Goal: Information Seeking & Learning: Find specific fact

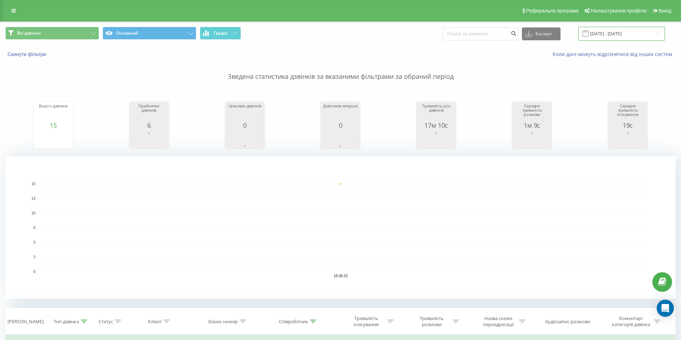
click at [597, 33] on input "[DATE] - [DATE]" at bounding box center [621, 34] width 86 height 14
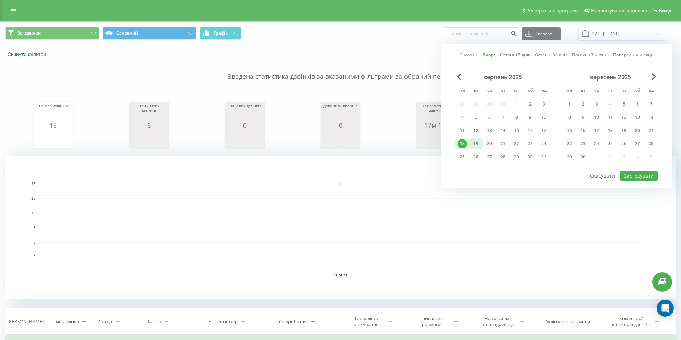
click at [479, 144] on div "19" at bounding box center [475, 143] width 9 height 9
click at [621, 175] on button "Застосувати" at bounding box center [638, 176] width 38 height 10
type input "[DATE] - [DATE]"
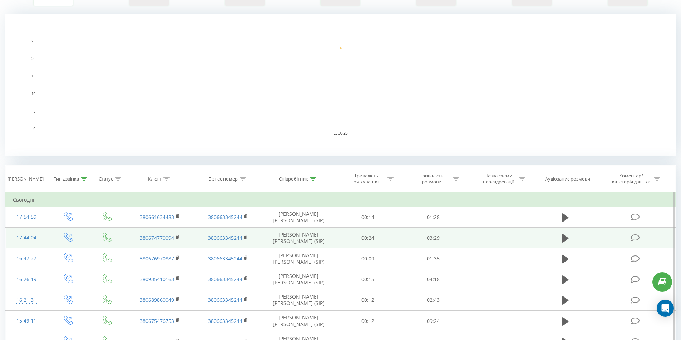
scroll to position [179, 0]
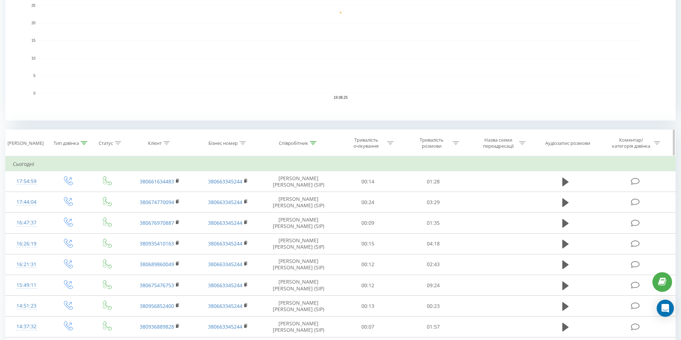
click at [88, 144] on div "Тип дзвінка" at bounding box center [69, 143] width 42 height 6
click at [84, 142] on icon at bounding box center [84, 143] width 6 height 4
click at [87, 193] on div at bounding box center [64, 194] width 51 height 7
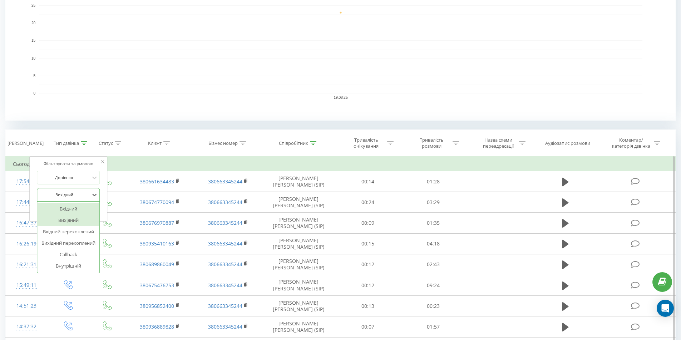
click at [82, 205] on div "Вхідний" at bounding box center [68, 208] width 62 height 11
click at [92, 206] on span "OK" at bounding box center [84, 209] width 20 height 11
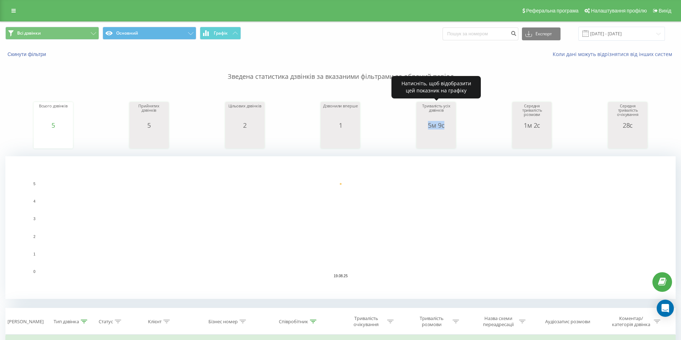
drag, startPoint x: 433, startPoint y: 128, endPoint x: 423, endPoint y: 128, distance: 10.4
click at [423, 128] on div "5м 9с" at bounding box center [436, 125] width 36 height 7
copy div "5м 9с"
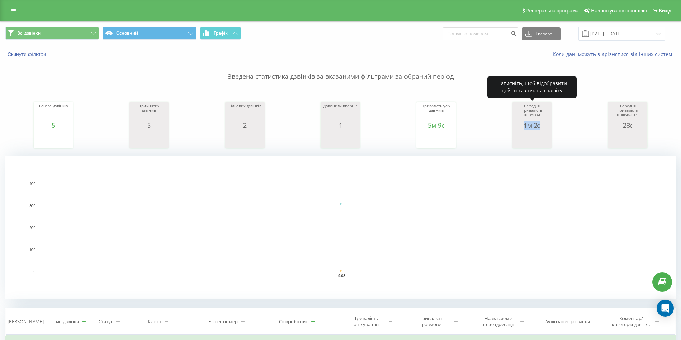
drag, startPoint x: 522, startPoint y: 126, endPoint x: 539, endPoint y: 127, distance: 16.8
click at [539, 127] on div "1м 2с" at bounding box center [532, 125] width 36 height 7
copy div "1м 2с"
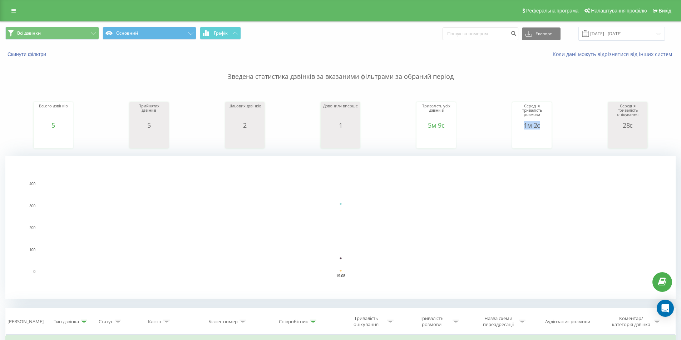
scroll to position [143, 0]
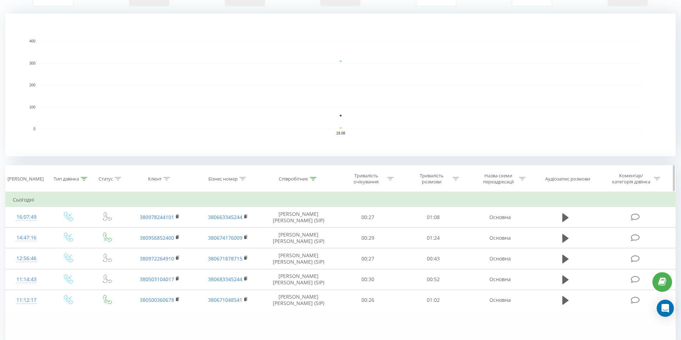
click at [85, 179] on icon at bounding box center [84, 179] width 6 height 4
click at [84, 229] on div at bounding box center [64, 230] width 51 height 7
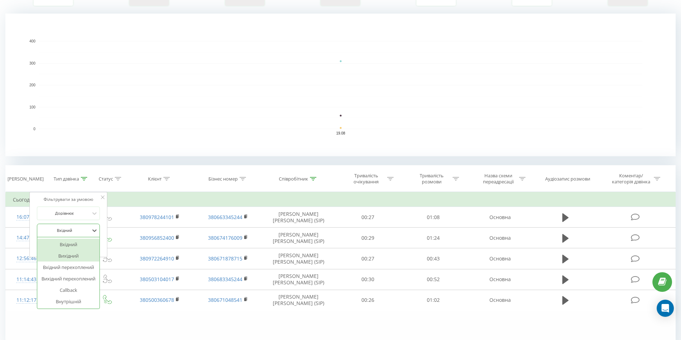
click at [83, 251] on div "Вихідний" at bounding box center [68, 255] width 62 height 11
click at [86, 246] on span "OK" at bounding box center [84, 245] width 20 height 11
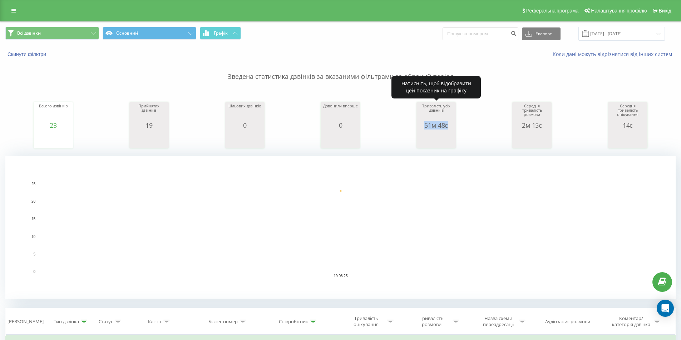
drag, startPoint x: 422, startPoint y: 124, endPoint x: 453, endPoint y: 125, distance: 31.1
click at [453, 125] on div "51м 48с" at bounding box center [436, 125] width 36 height 7
copy div "51м 48с"
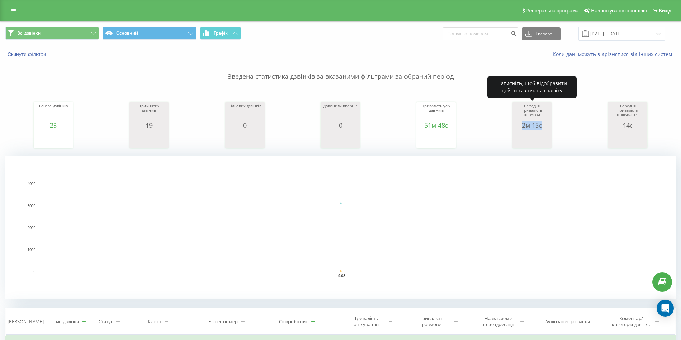
drag, startPoint x: 522, startPoint y: 125, endPoint x: 542, endPoint y: 129, distance: 19.9
click at [542, 129] on div "2м 15с" at bounding box center [532, 125] width 36 height 7
copy div "2м 15с"
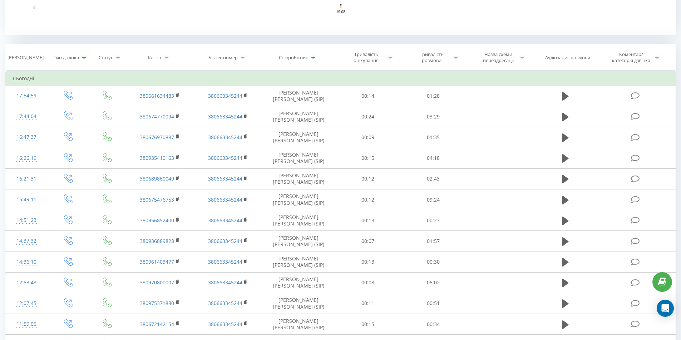
scroll to position [50, 0]
